Goal: Find specific page/section: Find specific page/section

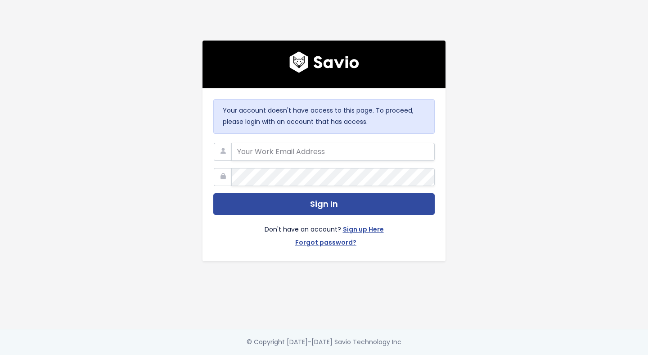
click at [420, 354] on com-1password-button at bounding box center [324, 355] width 648 height 0
type input "hello@storypark.com"
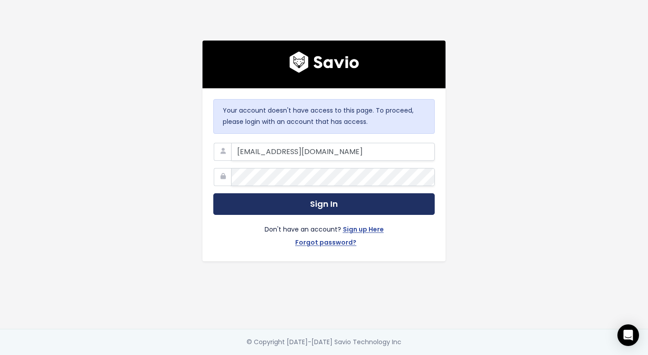
click at [390, 200] on button "Sign In" at bounding box center [324, 204] width 222 height 22
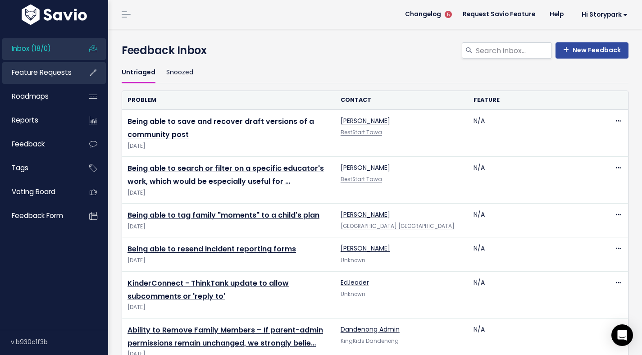
click at [50, 78] on link "Feature Requests" at bounding box center [38, 72] width 72 height 21
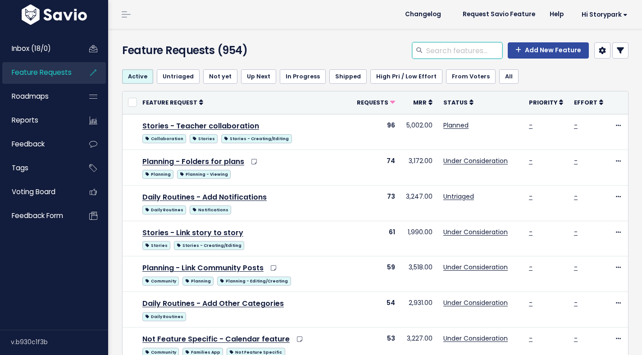
click at [456, 56] on input "search" at bounding box center [463, 50] width 77 height 16
type input "youtube"
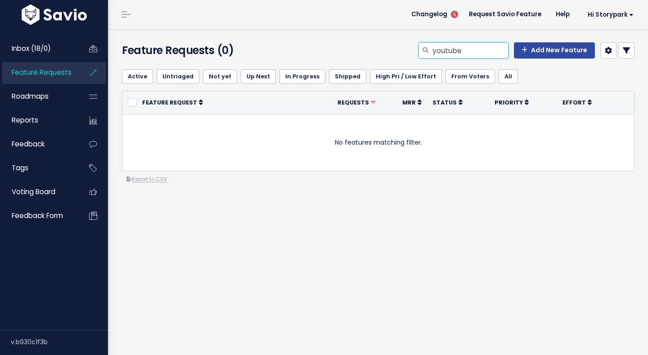
drag, startPoint x: 466, startPoint y: 54, endPoint x: 401, endPoint y: 51, distance: 64.9
click at [401, 51] on div "youtube Add New Feature" at bounding box center [466, 52] width 351 height 20
type input "hyperlink"
